Goal: Information Seeking & Learning: Learn about a topic

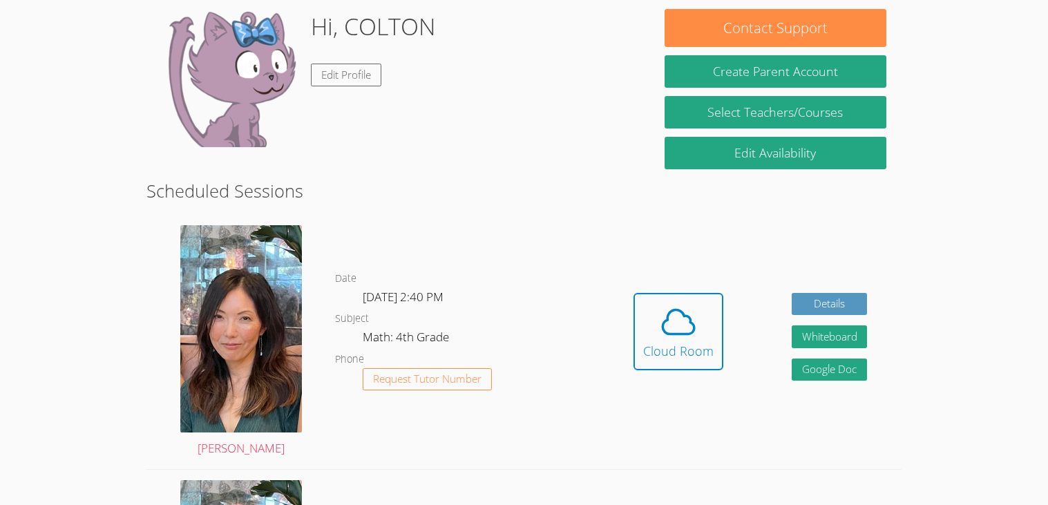
scroll to position [211, 0]
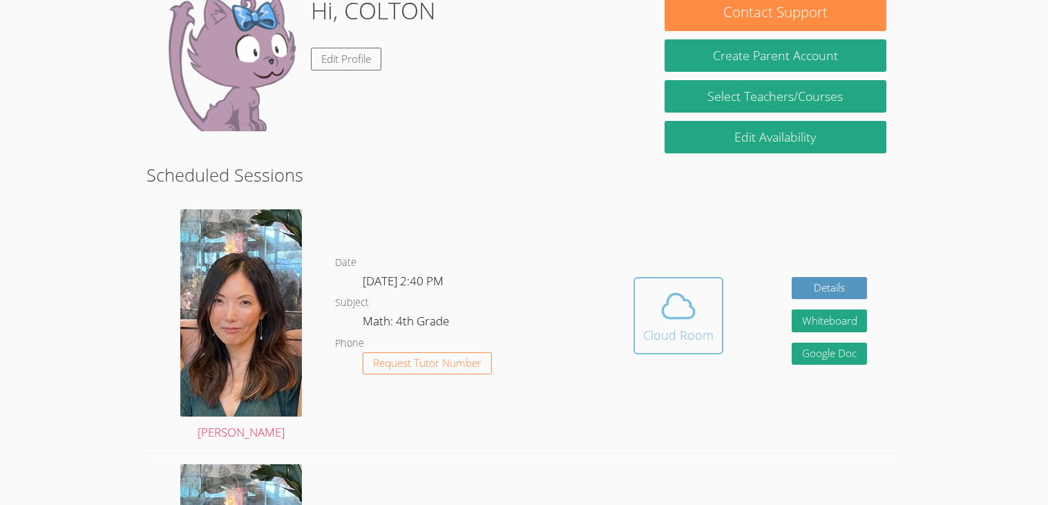
click at [687, 317] on icon at bounding box center [678, 306] width 32 height 24
click at [692, 289] on icon at bounding box center [678, 306] width 39 height 39
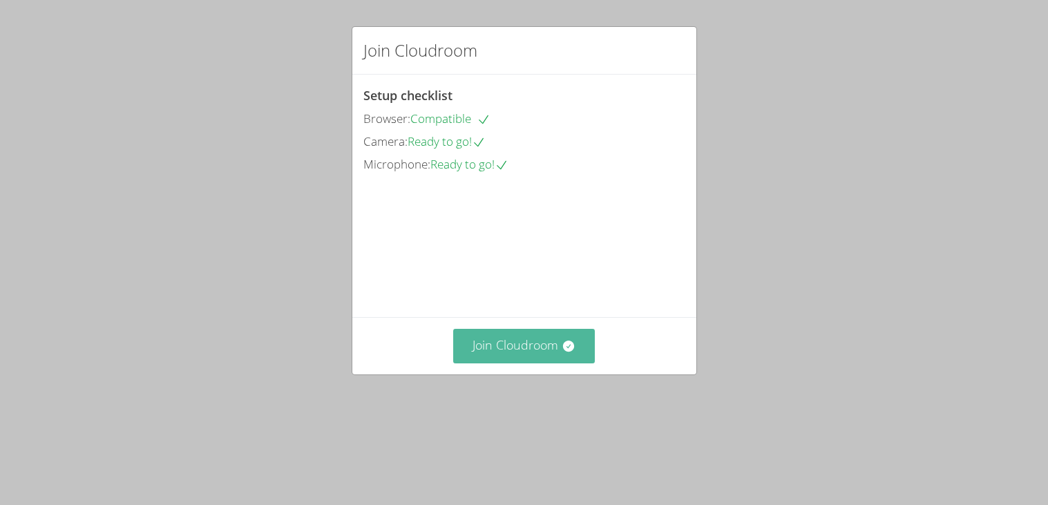
click at [586, 363] on button "Join Cloudroom" at bounding box center [524, 346] width 142 height 34
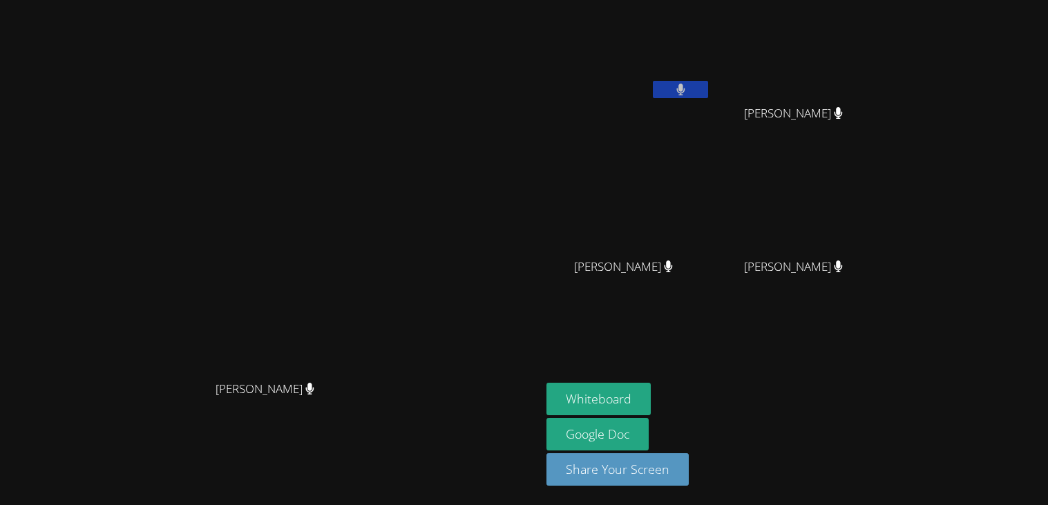
click at [374, 374] on video at bounding box center [270, 225] width 207 height 298
click at [651, 390] on button "Whiteboard" at bounding box center [598, 399] width 104 height 32
click at [708, 94] on button at bounding box center [680, 89] width 55 height 17
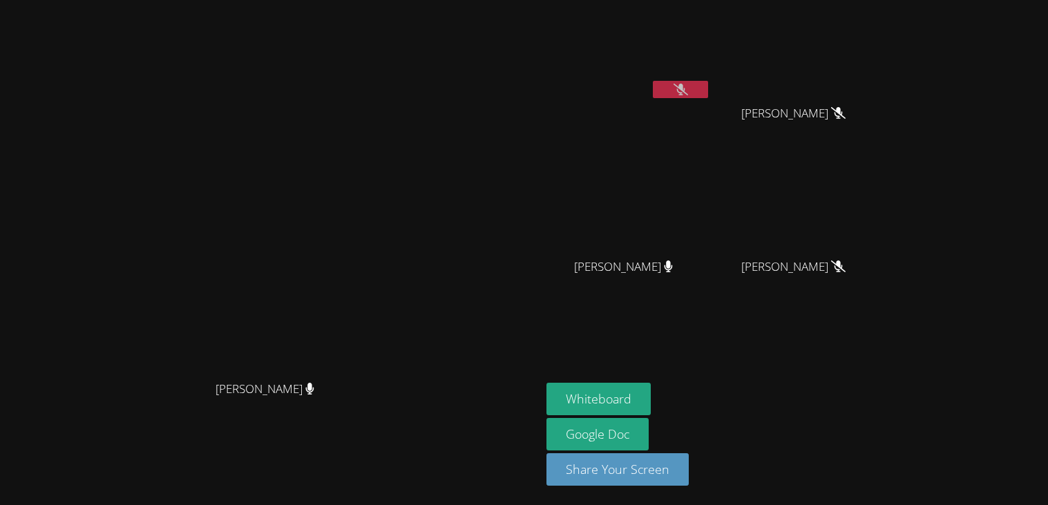
click at [708, 95] on button at bounding box center [680, 89] width 55 height 17
click at [708, 81] on button at bounding box center [680, 89] width 55 height 17
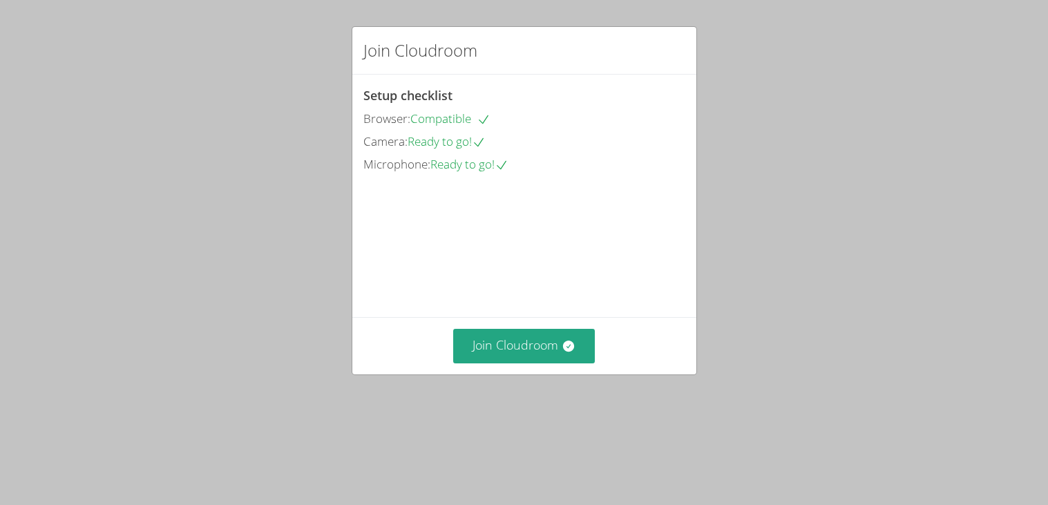
click at [539, 374] on div "Join Cloudroom" at bounding box center [524, 345] width 344 height 57
click at [547, 363] on button "Join Cloudroom" at bounding box center [524, 346] width 142 height 34
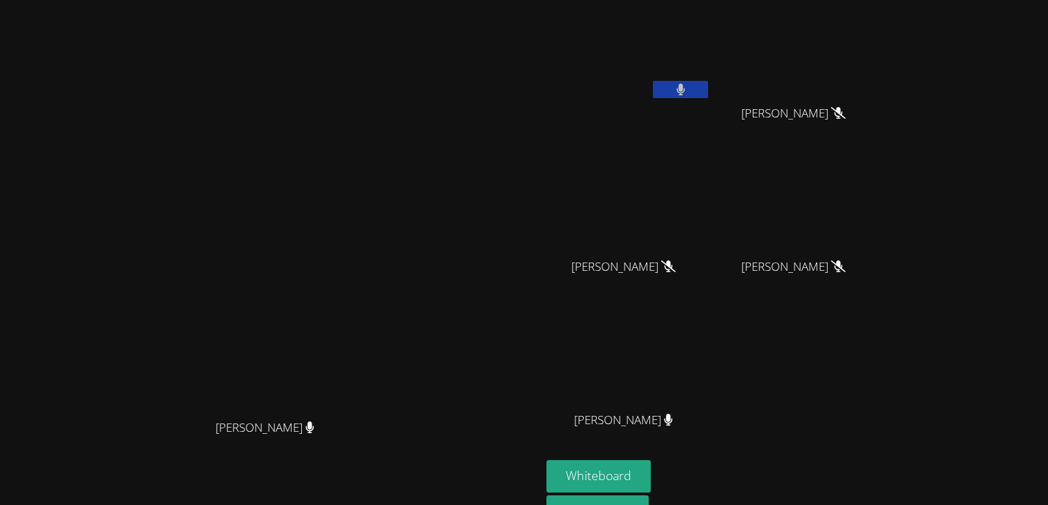
click at [708, 85] on button at bounding box center [680, 89] width 55 height 17
click at [688, 90] on icon at bounding box center [680, 90] width 15 height 12
click at [708, 90] on button at bounding box center [680, 89] width 55 height 17
click at [688, 93] on icon at bounding box center [680, 90] width 15 height 12
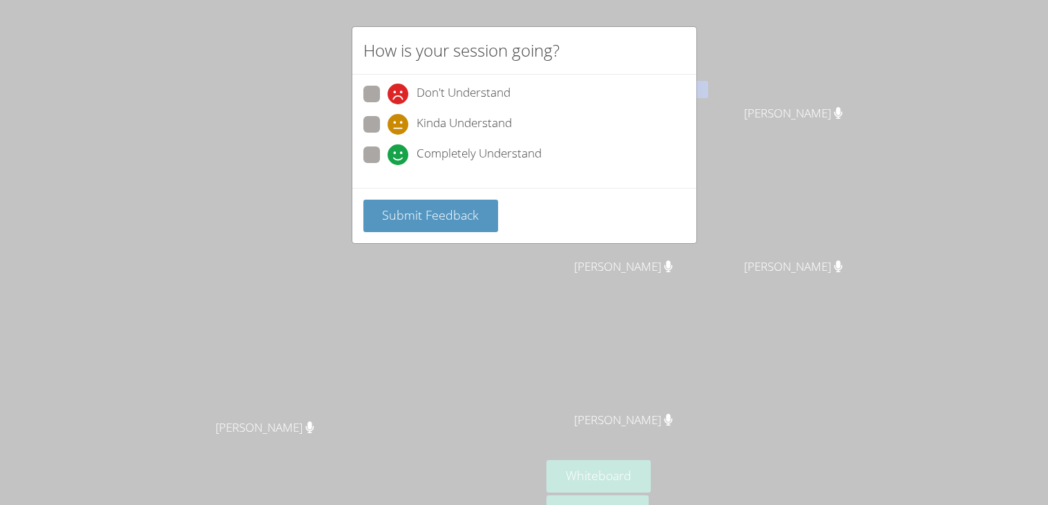
click at [387, 165] on span at bounding box center [387, 165] width 0 height 0
click at [387, 151] on input "Completely Understand" at bounding box center [393, 152] width 12 height 12
radio input "true"
click at [406, 207] on span "Submit Feedback" at bounding box center [430, 215] width 97 height 17
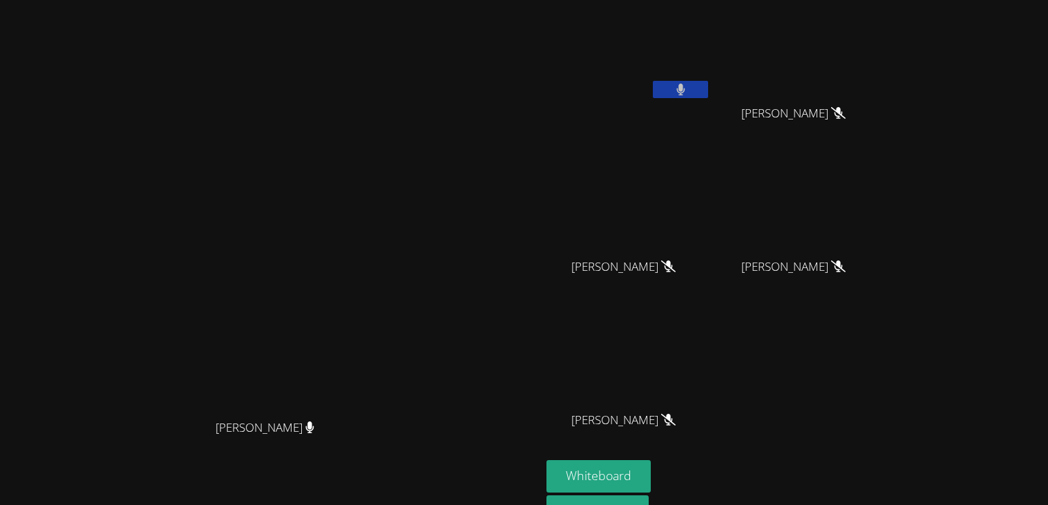
click at [708, 94] on button at bounding box center [680, 89] width 55 height 17
click at [708, 99] on div at bounding box center [680, 91] width 55 height 21
click at [708, 81] on button at bounding box center [680, 89] width 55 height 17
click at [685, 85] on icon at bounding box center [680, 90] width 9 height 12
click at [688, 86] on icon at bounding box center [680, 90] width 15 height 12
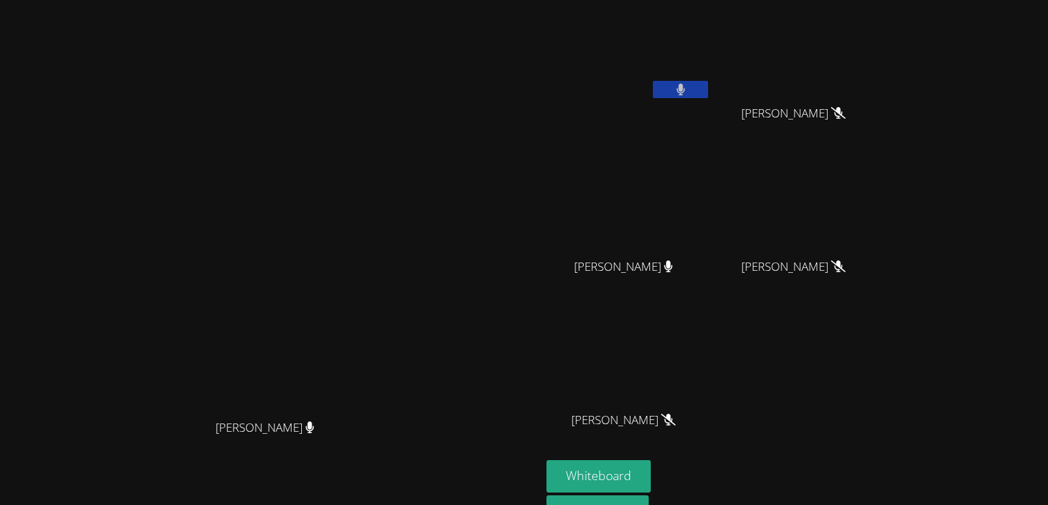
click at [374, 137] on video at bounding box center [270, 263] width 207 height 298
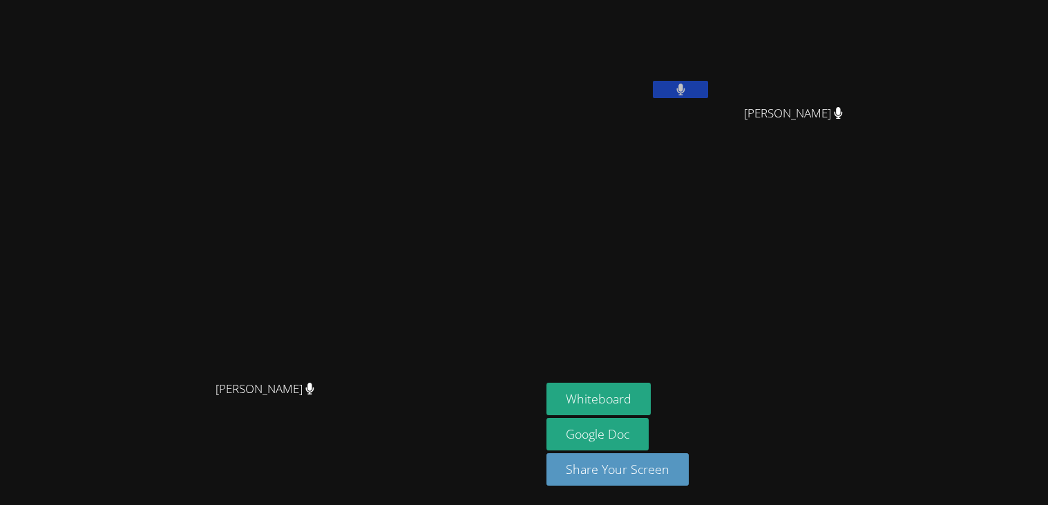
click at [760, 216] on aside "COLTON CORDER BRITTANEY HEATON BRITTANEY HEATON Whiteboard Google Doc Share You…" at bounding box center [713, 252] width 345 height 505
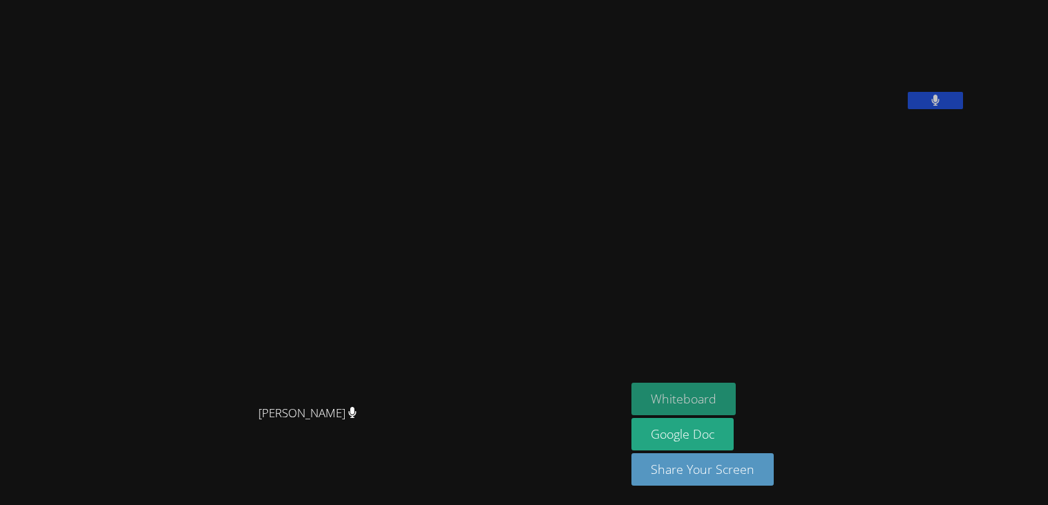
click at [736, 408] on button "Whiteboard" at bounding box center [683, 399] width 104 height 32
